Goal: Find specific fact: Find specific fact

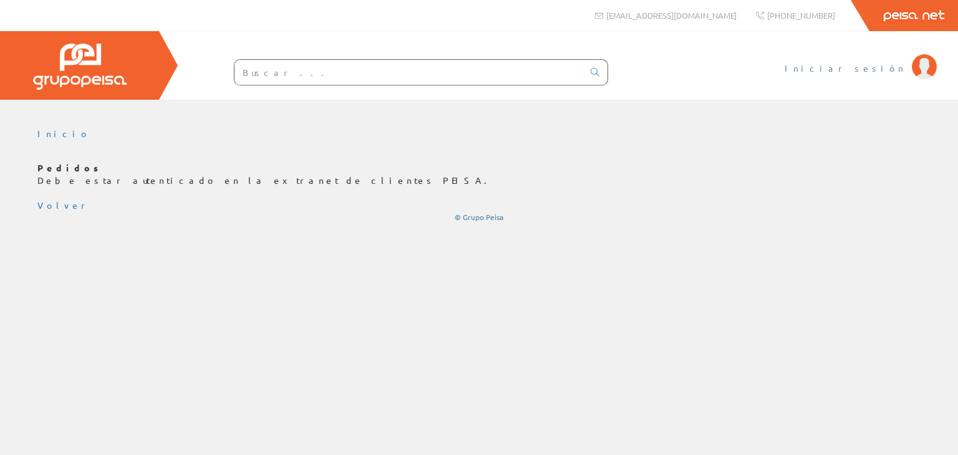
click at [866, 66] on span "Iniciar sesión" at bounding box center [845, 68] width 121 height 12
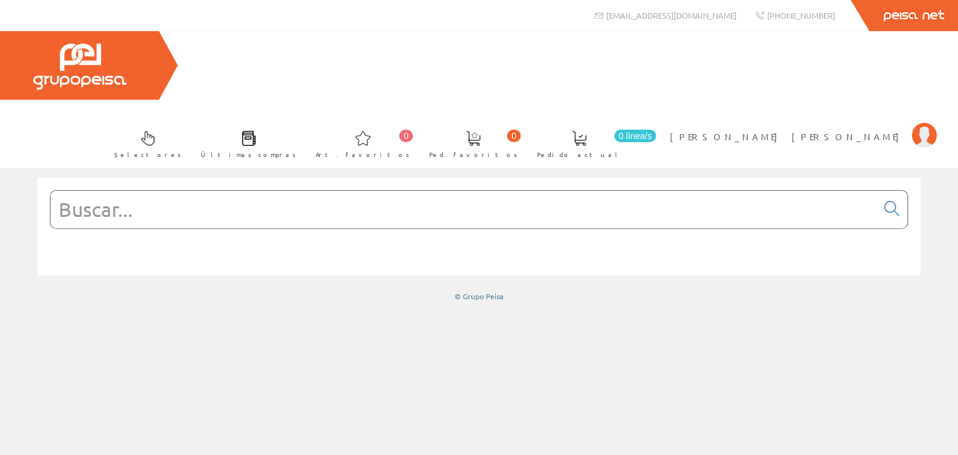
click at [167, 191] on input "text" at bounding box center [464, 209] width 827 height 37
paste input "A075A"
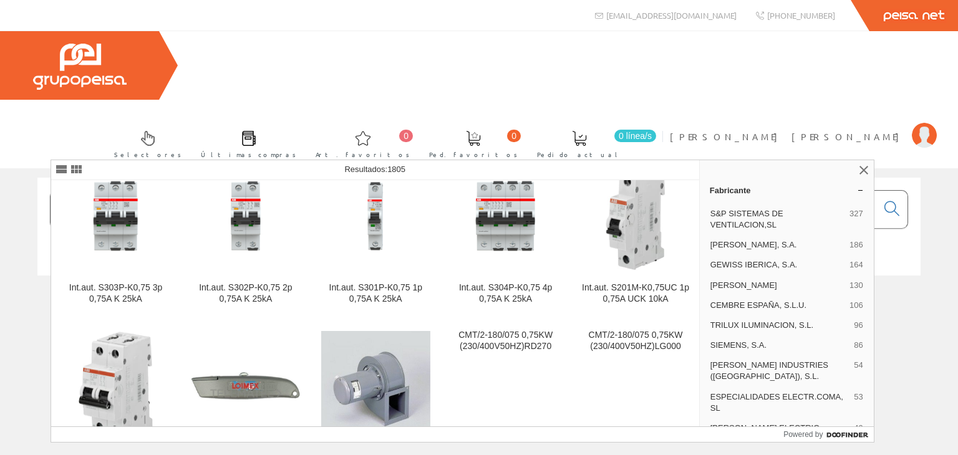
scroll to position [686, 0]
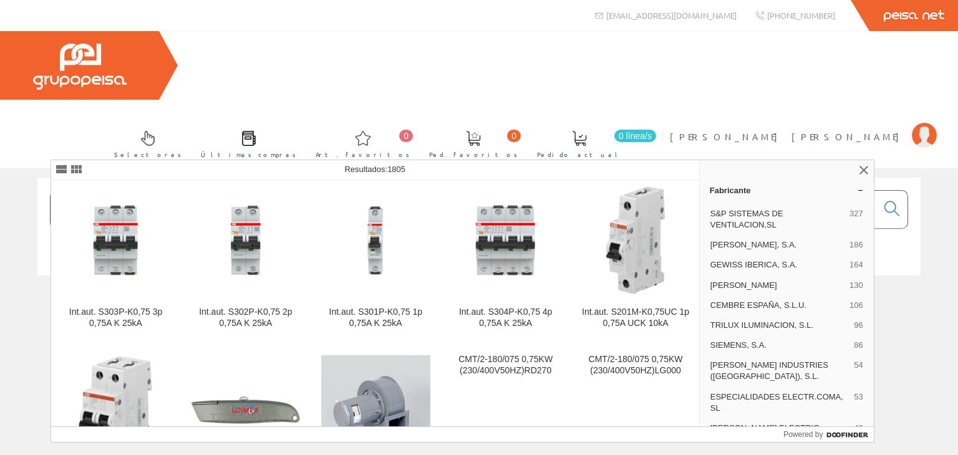
type input "A075A"
